Goal: Transaction & Acquisition: Purchase product/service

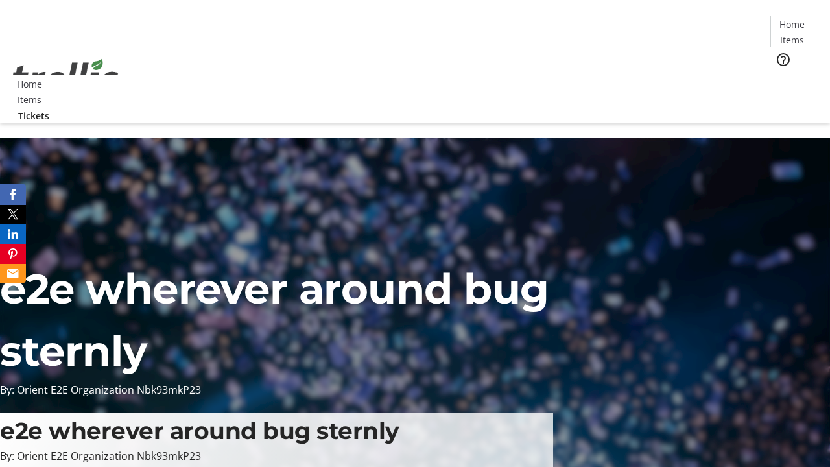
click at [781, 75] on span "Tickets" at bounding box center [796, 82] width 31 height 14
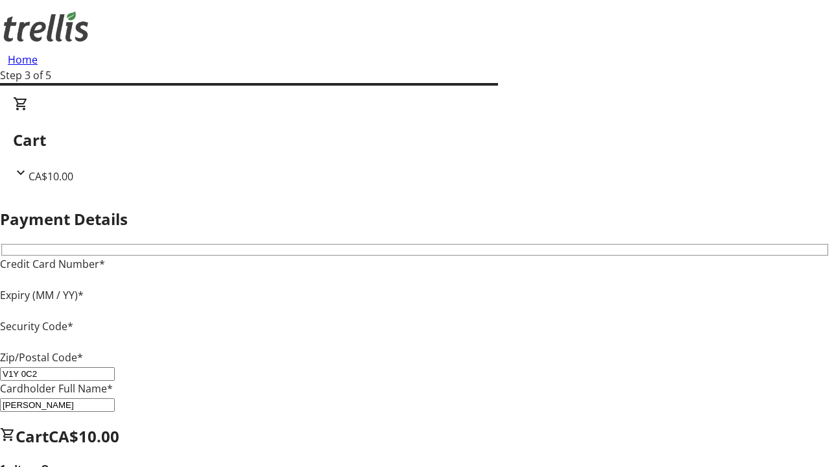
type input "V1Y 0C2"
